Goal: Transaction & Acquisition: Purchase product/service

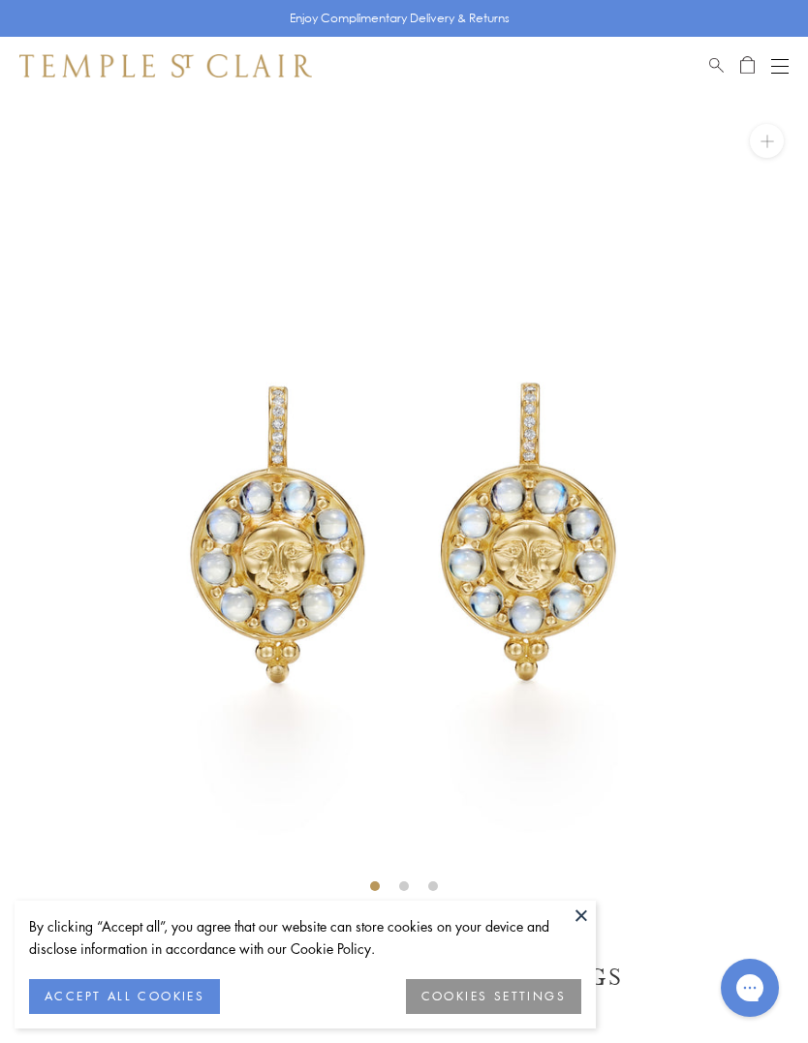
click at [588, 911] on button at bounding box center [581, 915] width 29 height 29
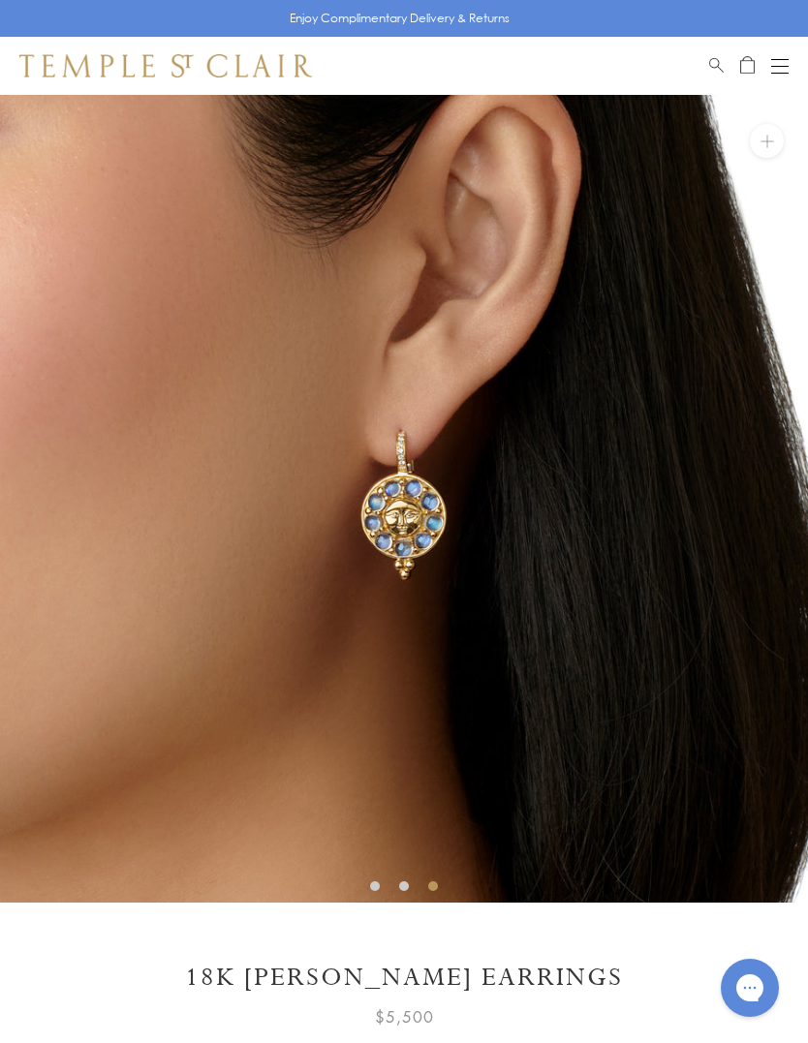
click at [704, 719] on img at bounding box center [404, 499] width 808 height 808
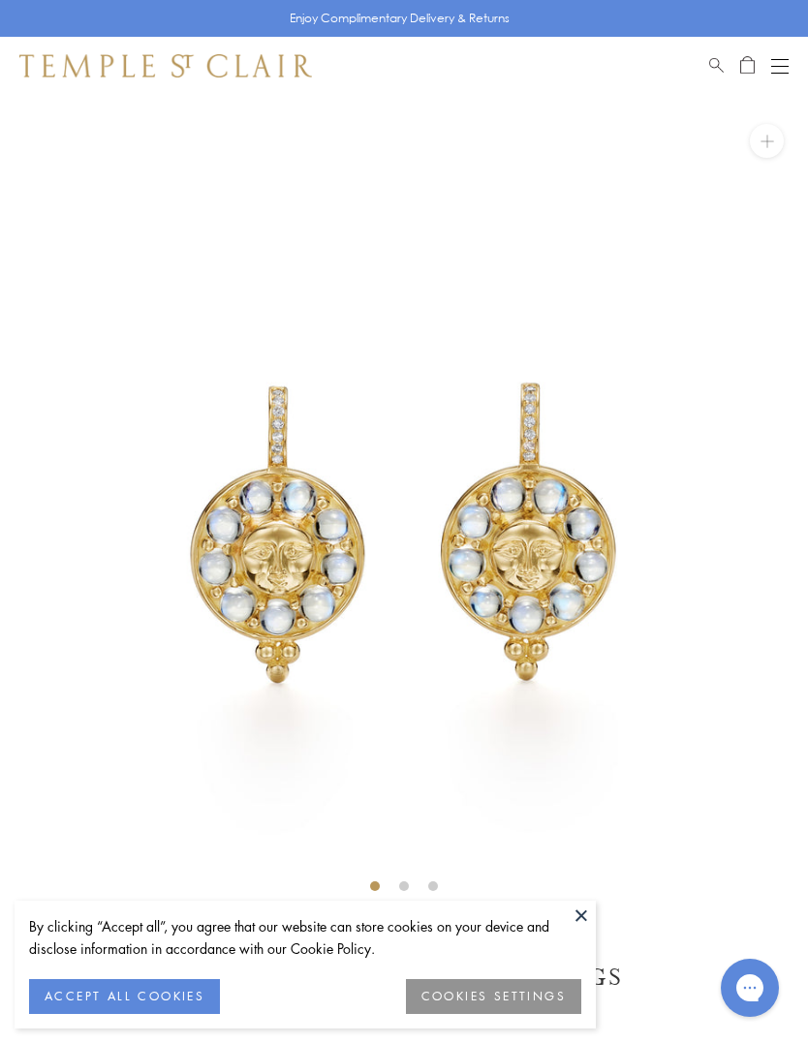
click at [149, 1006] on button "ACCEPT ALL COOKIES" at bounding box center [124, 997] width 191 height 35
